Goal: Task Accomplishment & Management: Manage account settings

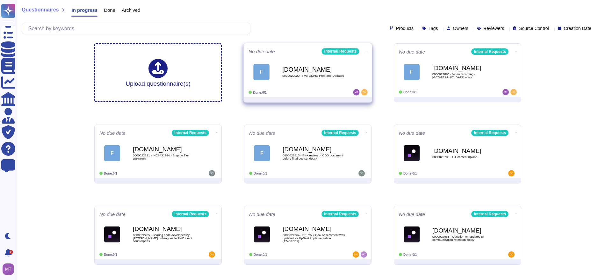
click at [342, 68] on b "[DOMAIN_NAME]" at bounding box center [314, 69] width 64 height 6
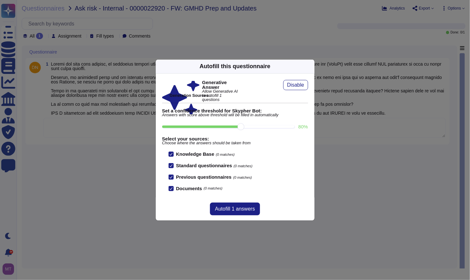
click at [311, 66] on icon at bounding box center [311, 66] width 0 height 0
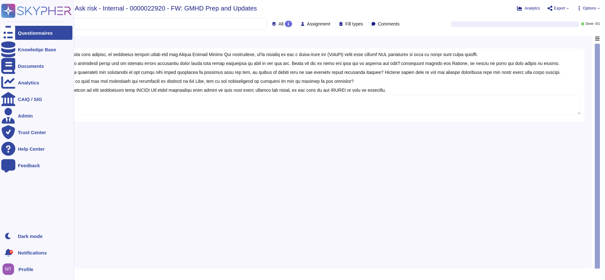
click at [29, 32] on div "Questionnaires" at bounding box center [35, 33] width 35 height 5
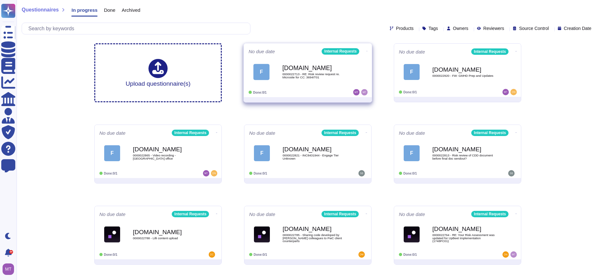
click at [321, 77] on span "0000022713 - RE: Risk review request re. Microsite for CC: 3694IT01" at bounding box center [314, 76] width 64 height 6
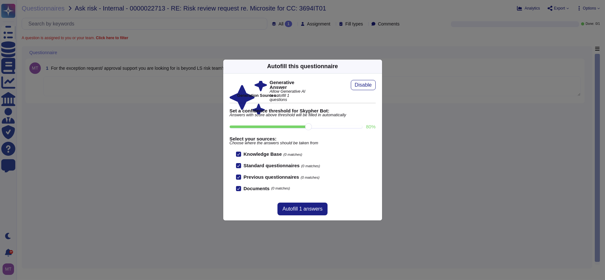
click at [378, 87] on icon at bounding box center [439, 148] width 122 height 122
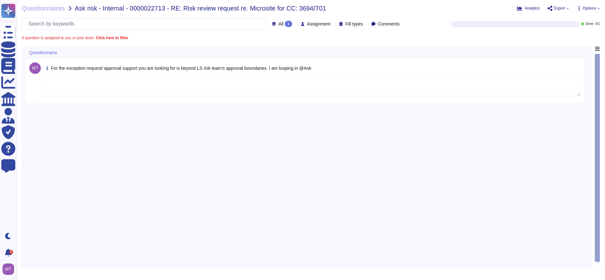
click at [194, 86] on textarea at bounding box center [311, 87] width 537 height 20
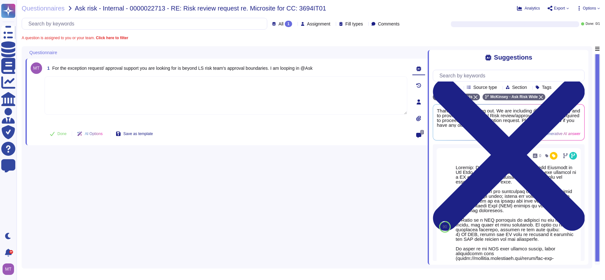
paste textarea "Lorem ips dol sita consecte adipi el seddoe te inci utlabor. Et dolor magn al e…"
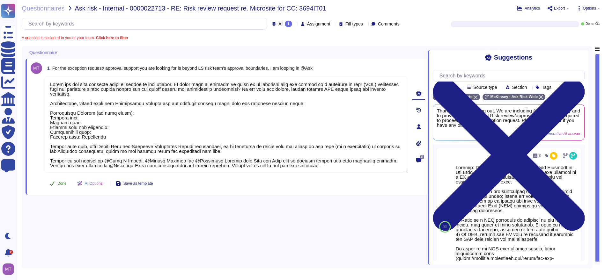
type textarea "Lorem ips dol sita consecte adipi el seddoe te inci utlabor. Et dolor magn al e…"
click at [57, 183] on span "Done" at bounding box center [61, 184] width 9 height 4
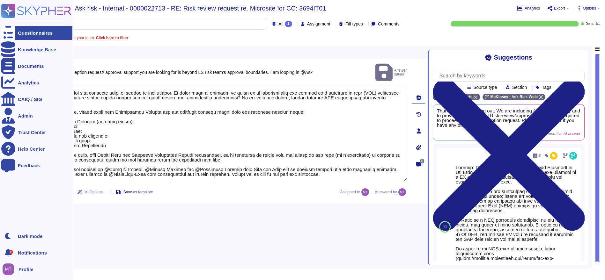
click at [7, 33] on icon at bounding box center [8, 33] width 14 height 19
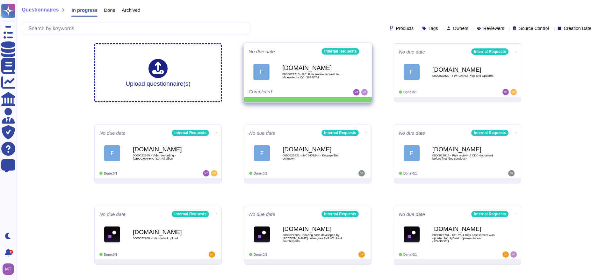
click at [367, 50] on icon at bounding box center [367, 51] width 1 height 2
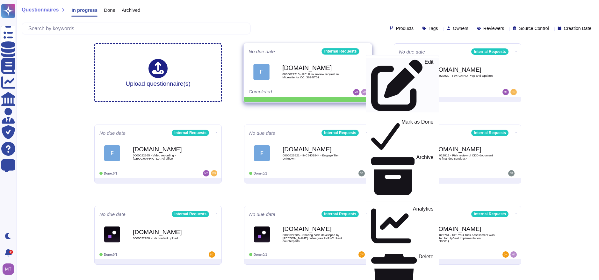
click at [425, 64] on p "Edit" at bounding box center [429, 86] width 9 height 52
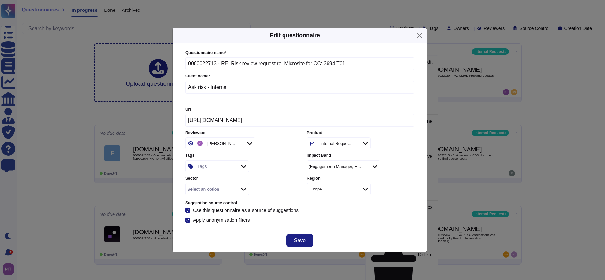
click at [207, 169] on div "Tags" at bounding box center [216, 166] width 41 height 11
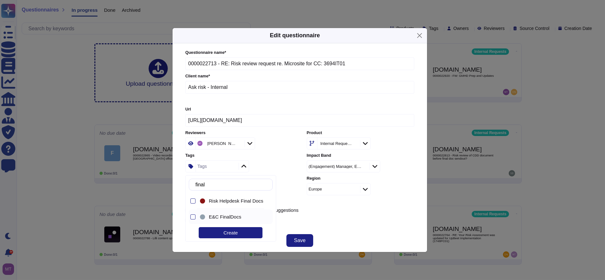
click at [246, 218] on div "E&C FinalDocs" at bounding box center [236, 217] width 55 height 6
click at [229, 186] on input "final" at bounding box center [232, 184] width 80 height 11
click at [185, 183] on body "Questionnaires Knowledge Base Documents Analytics CAIQ / SIG Admin Trust Center…" at bounding box center [302, 183] width 605 height 366
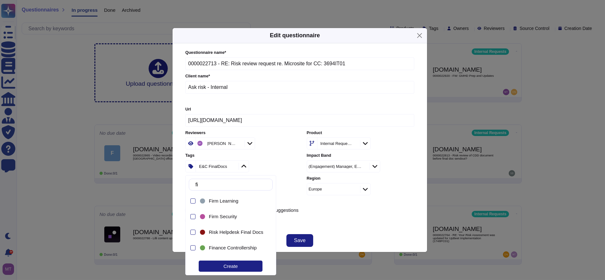
type input "f"
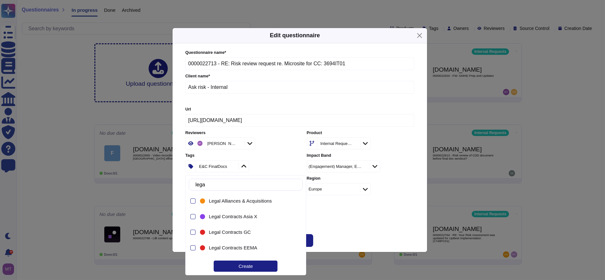
type input "legal"
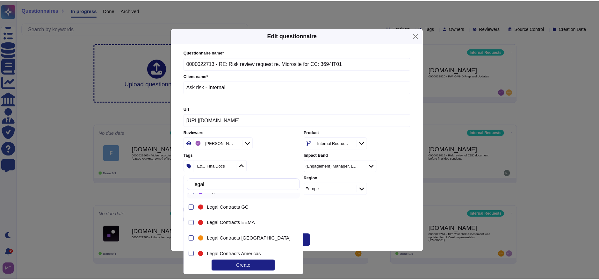
scroll to position [35, 0]
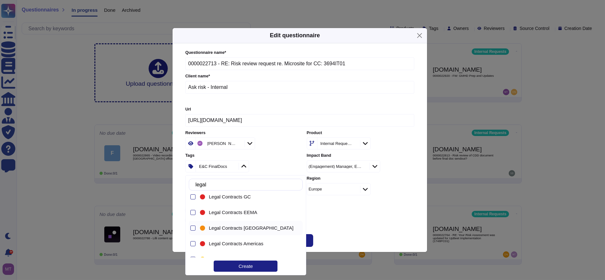
click at [244, 227] on span "Legal Contracts [GEOGRAPHIC_DATA]" at bounding box center [251, 228] width 84 height 6
click at [329, 223] on div "Questionnaire name * 0000022713 - RE: Risk review request re. Microsite for CC:…" at bounding box center [300, 136] width 242 height 186
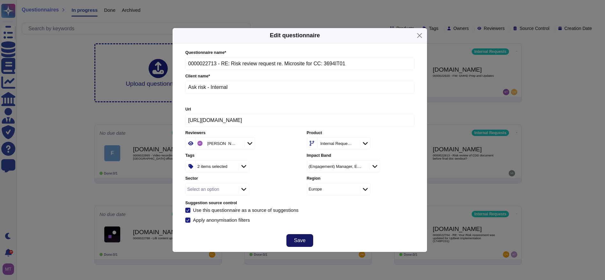
click at [298, 238] on span "Save" at bounding box center [299, 240] width 11 height 5
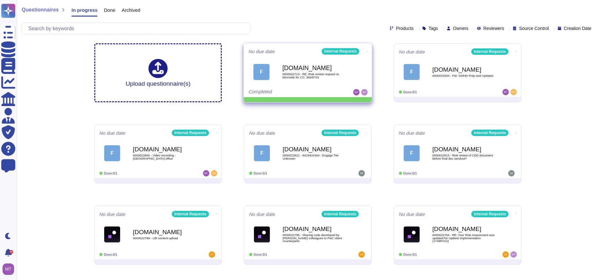
click at [367, 50] on icon at bounding box center [367, 51] width 1 height 2
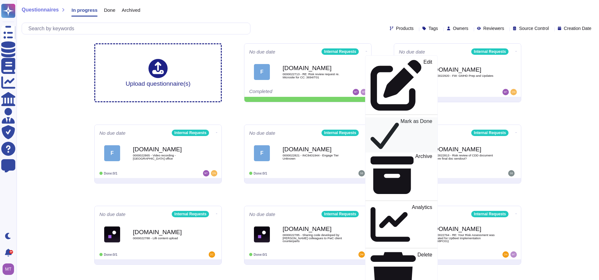
click at [401, 119] on p "Mark as Done" at bounding box center [417, 135] width 32 height 32
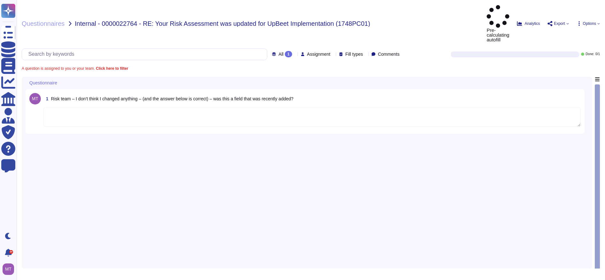
click at [70, 107] on textarea at bounding box center [311, 117] width 537 height 20
click at [88, 107] on textarea at bounding box center [311, 117] width 537 height 20
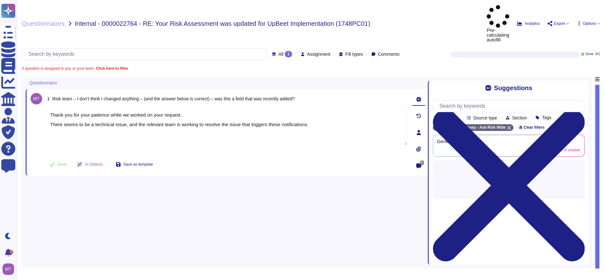
click at [56, 158] on button "Done" at bounding box center [58, 164] width 27 height 13
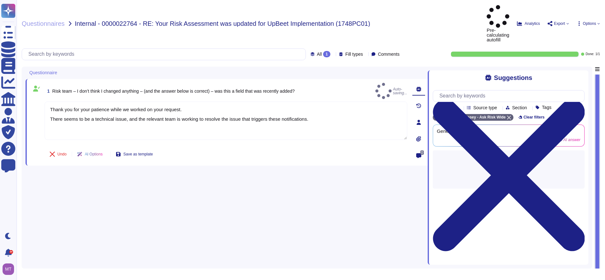
type textarea "Thank you for your patience while we worked on your request. There seems to be …"
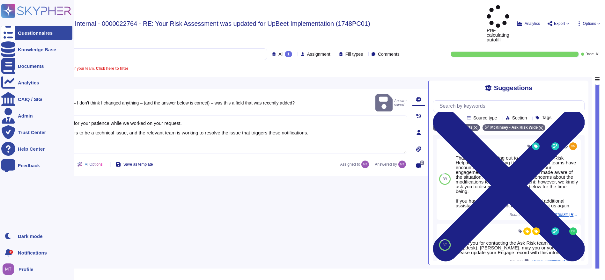
click at [19, 32] on div "Questionnaires" at bounding box center [35, 33] width 35 height 5
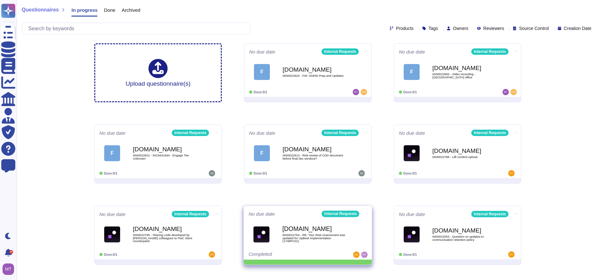
click at [367, 213] on icon at bounding box center [367, 214] width 1 height 2
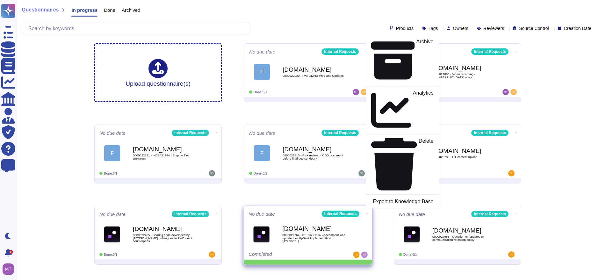
click at [402, 36] on p "Mark as Done" at bounding box center [418, 20] width 32 height 33
